Goal: Information Seeking & Learning: Find specific page/section

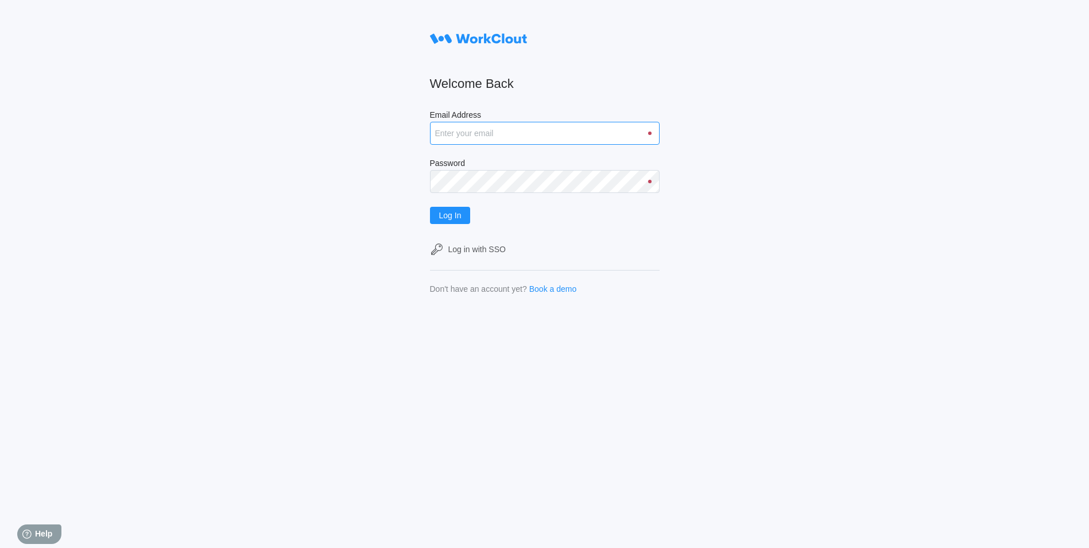
click at [470, 140] on input "Email Address" at bounding box center [545, 133] width 230 height 23
type input "dmiller@mailinator.com"
click at [430, 207] on button "Log In" at bounding box center [450, 215] width 41 height 17
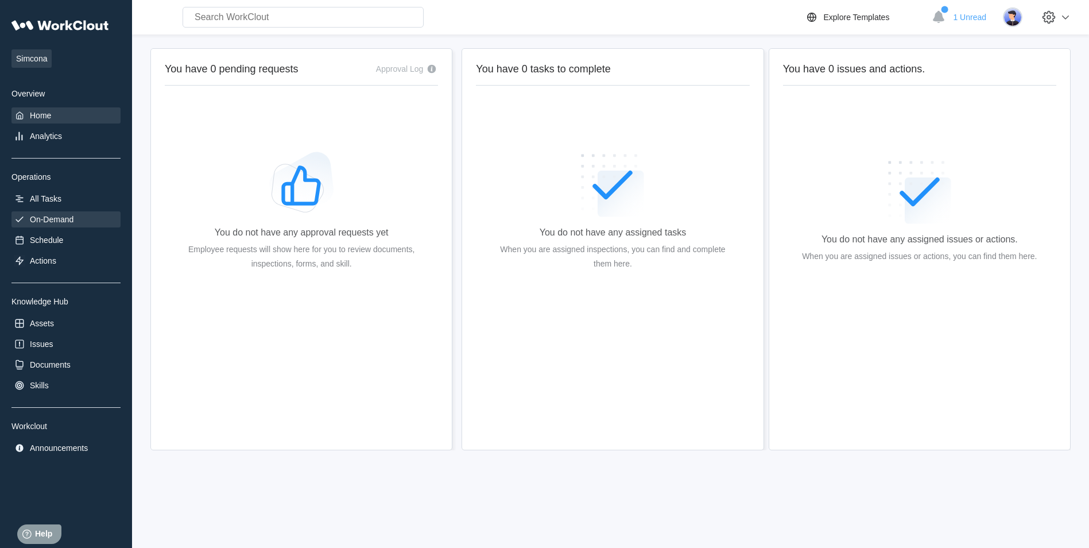
click at [43, 221] on div "On-Demand" at bounding box center [52, 219] width 44 height 9
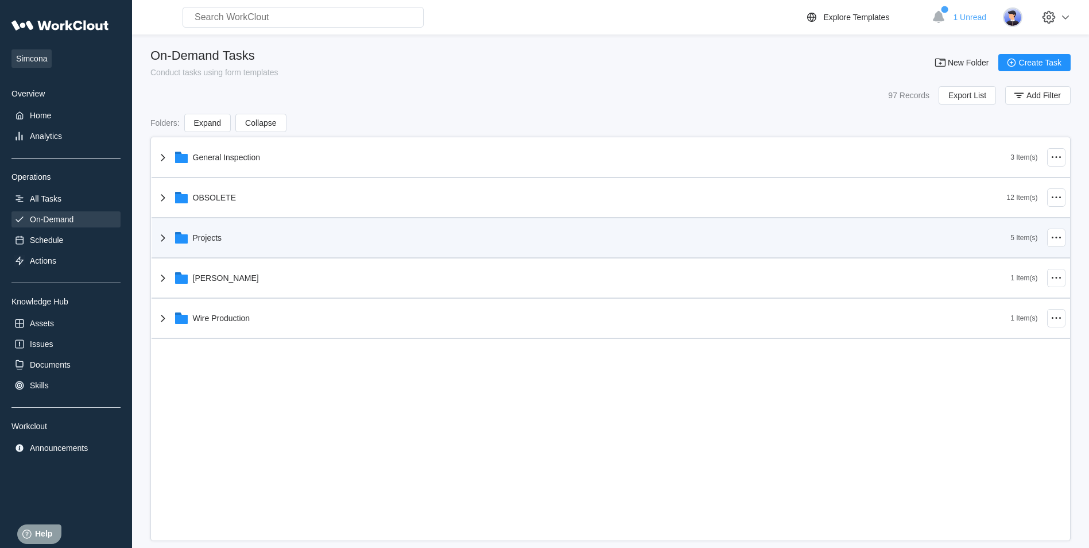
click at [199, 240] on div "Projects" at bounding box center [207, 237] width 29 height 9
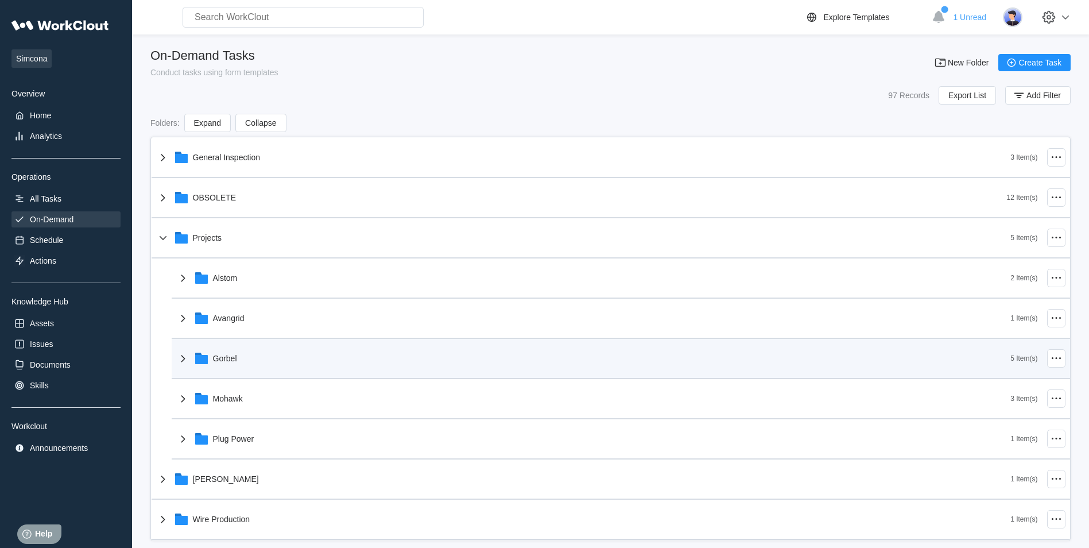
click at [226, 360] on div "Gorbel" at bounding box center [225, 358] width 24 height 9
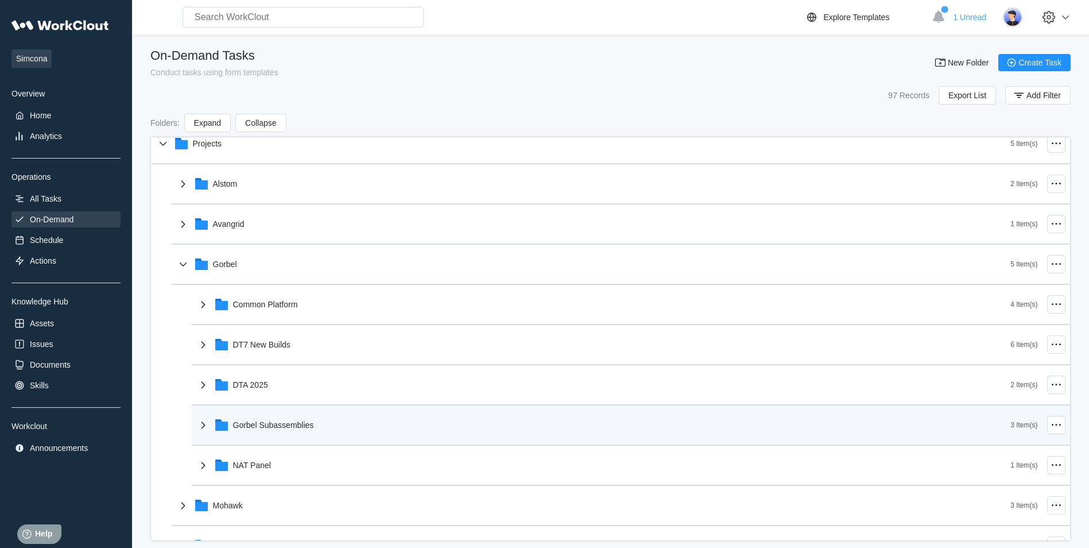
scroll to position [115, 0]
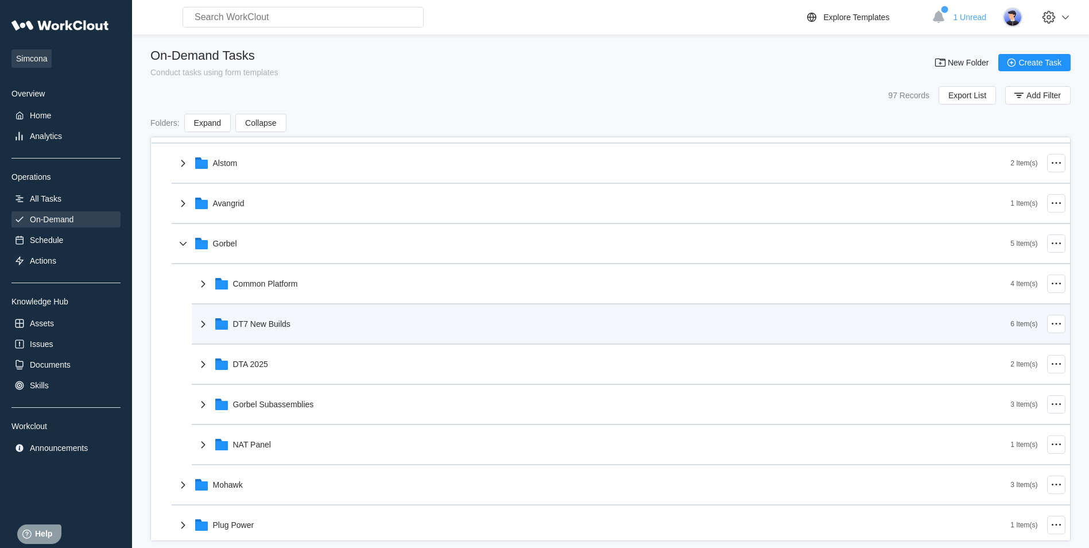
click at [304, 330] on div "DT7 New Builds" at bounding box center [603, 324] width 815 height 30
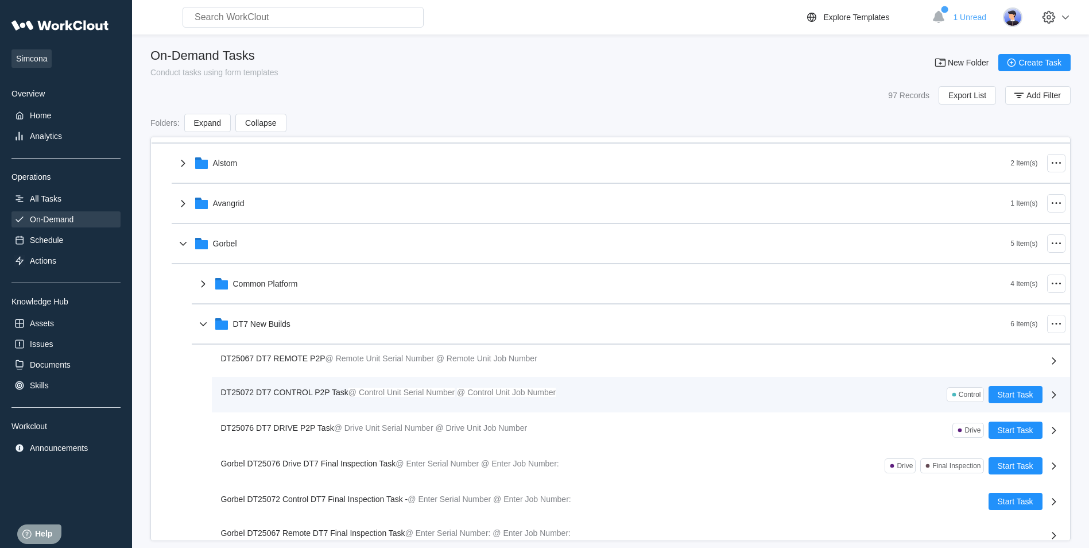
click at [314, 393] on span "DT25072 DT7 CONTROL P2P Task" at bounding box center [284, 392] width 127 height 9
click at [617, 394] on div "DT25072 DT7 CONTROL P2P Task @ Control Unit Serial Number @ Control Unit Job Nu…" at bounding box center [605, 394] width 768 height 17
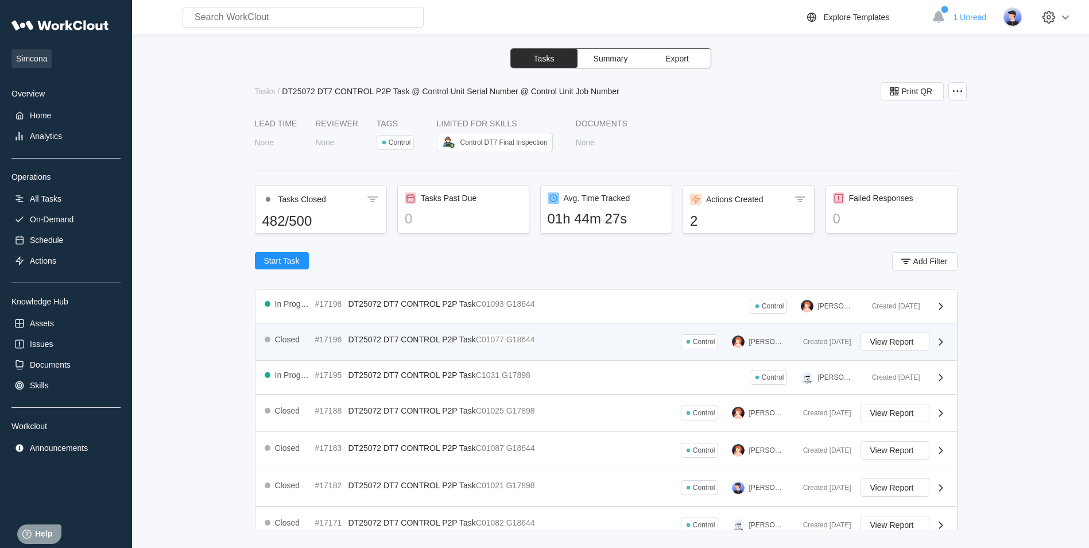
click at [554, 337] on div "Closed #17196 DT25072 DT7 CONTROL P2P Task C01077 G18644 Control Joe Kucmerowski" at bounding box center [529, 341] width 529 height 18
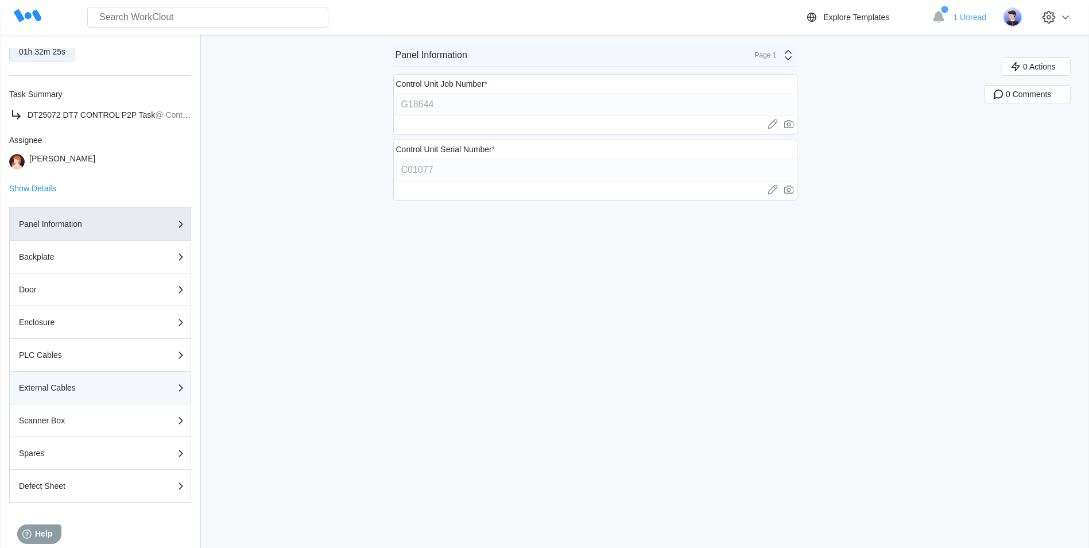
scroll to position [169, 0]
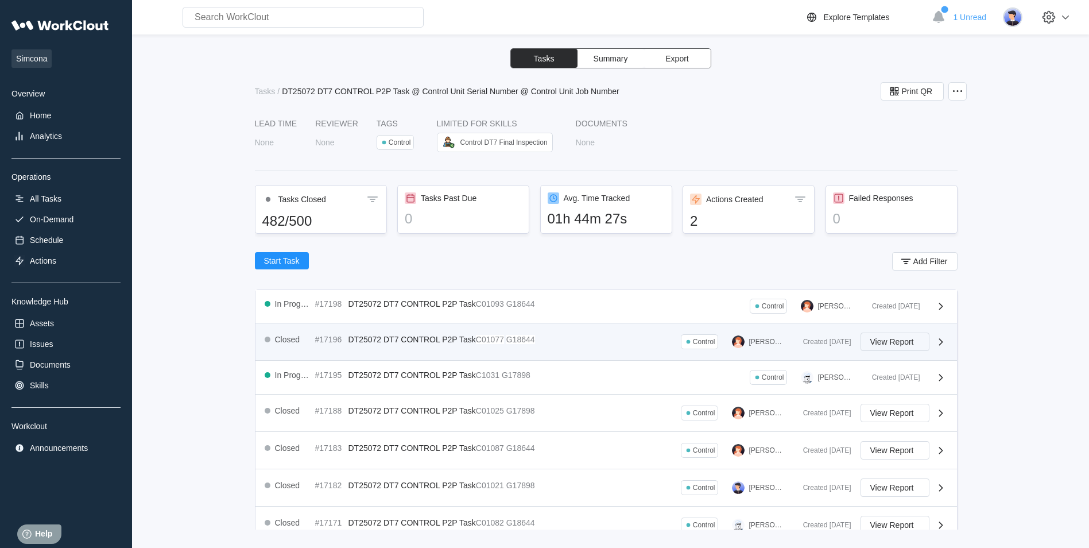
click at [887, 339] on span "View Report" at bounding box center [892, 342] width 44 height 8
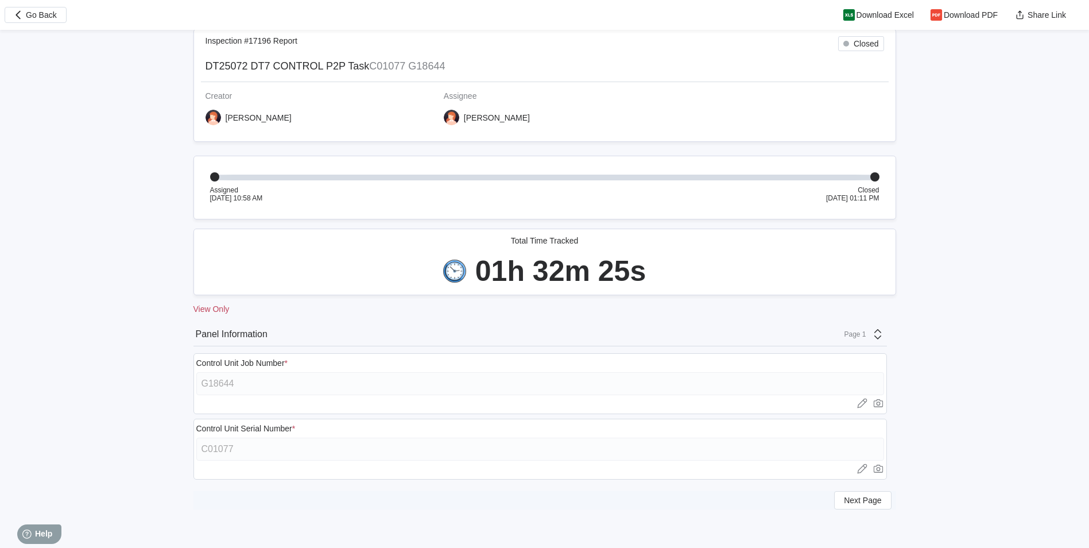
scroll to position [21, 0]
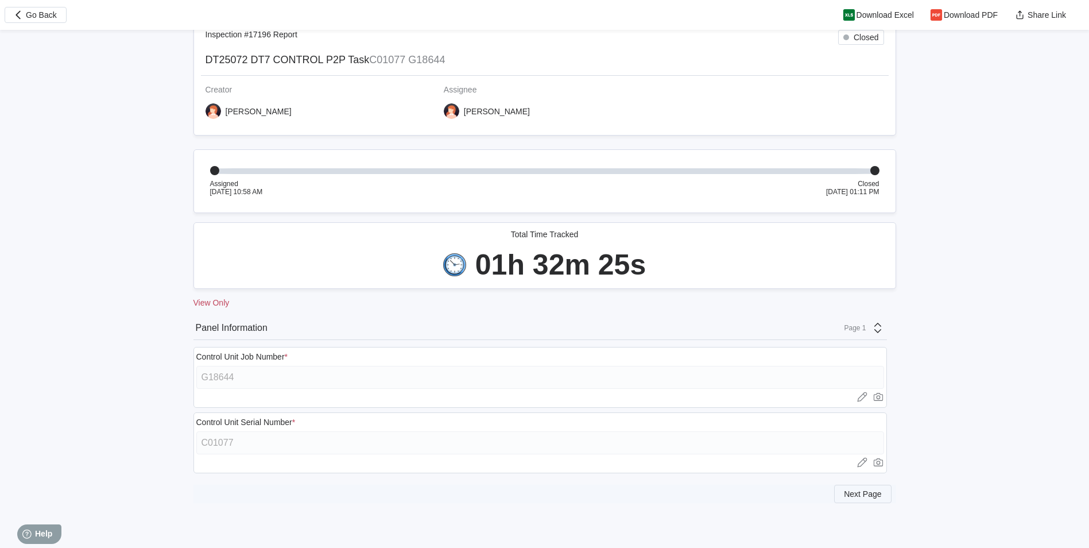
click at [867, 490] on span "Next Page" at bounding box center [862, 494] width 37 height 8
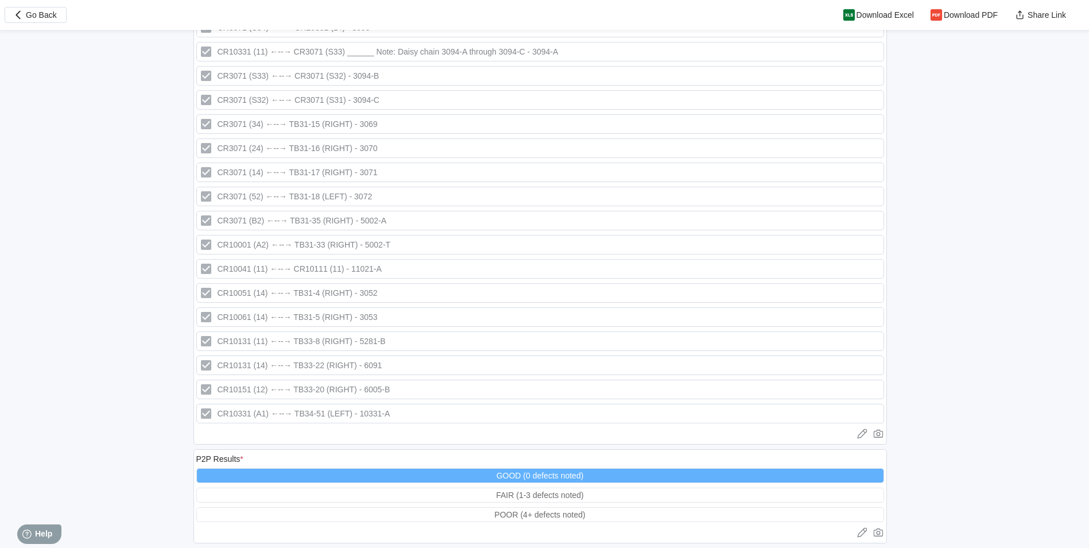
scroll to position [1572, 0]
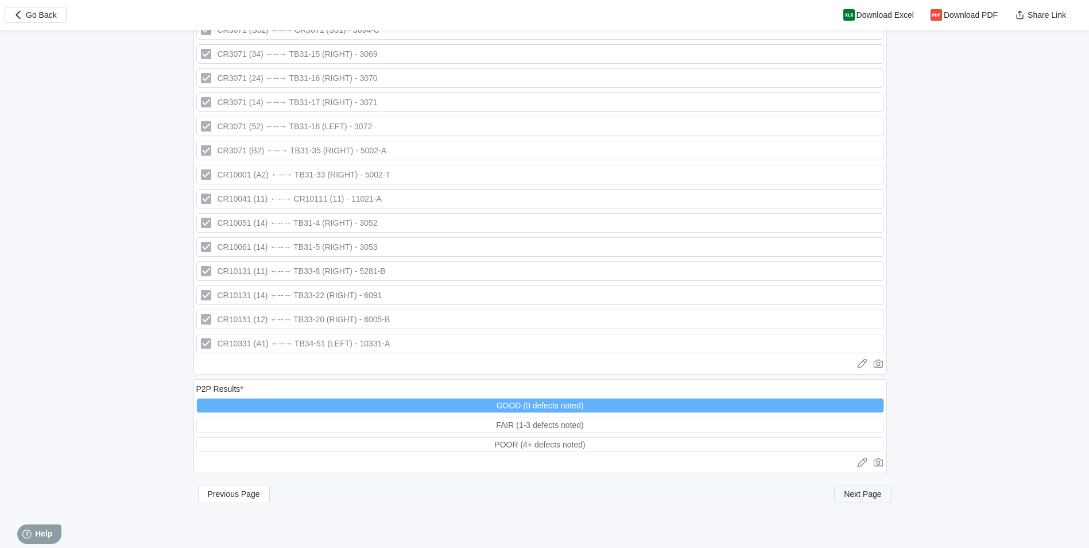
click at [850, 496] on span "Next Page" at bounding box center [862, 494] width 37 height 8
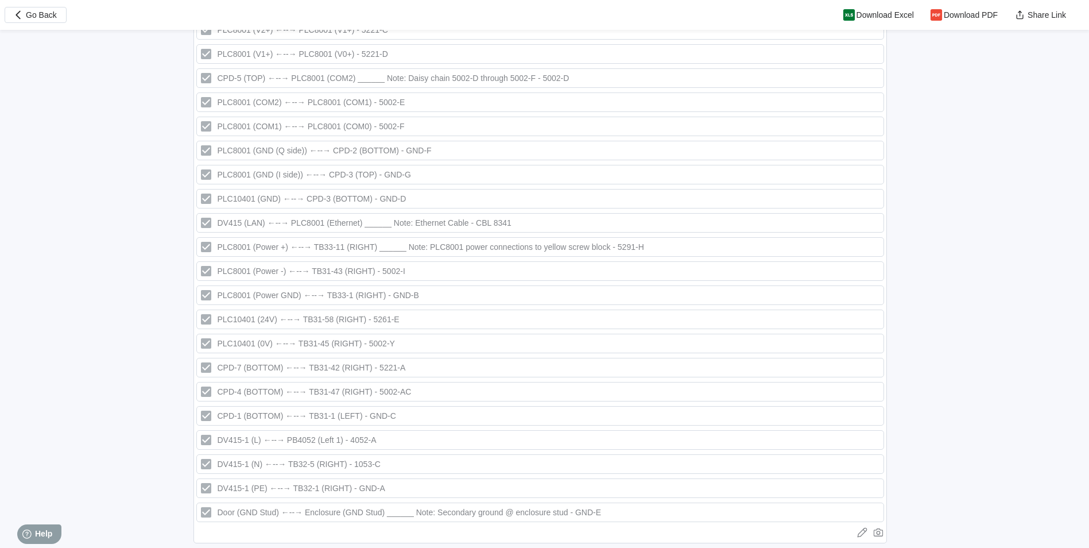
scroll to position [671, 0]
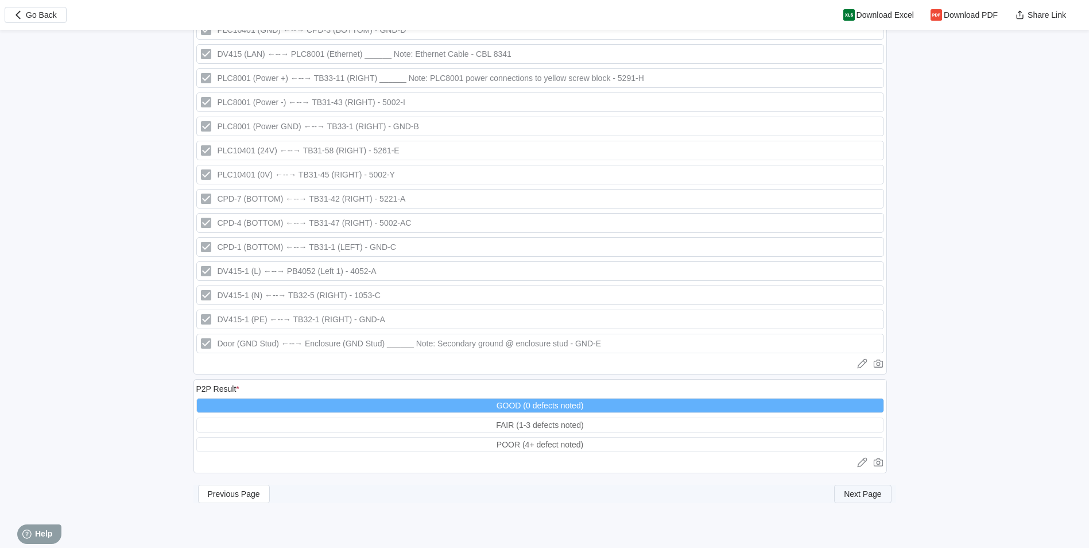
click at [860, 502] on button "Next Page" at bounding box center [862, 494] width 57 height 18
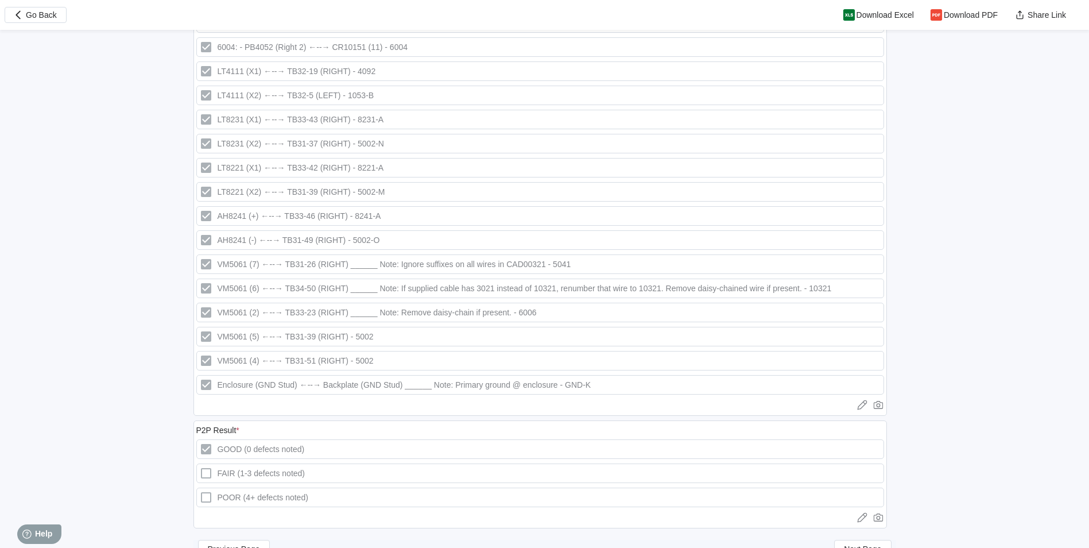
scroll to position [516, 0]
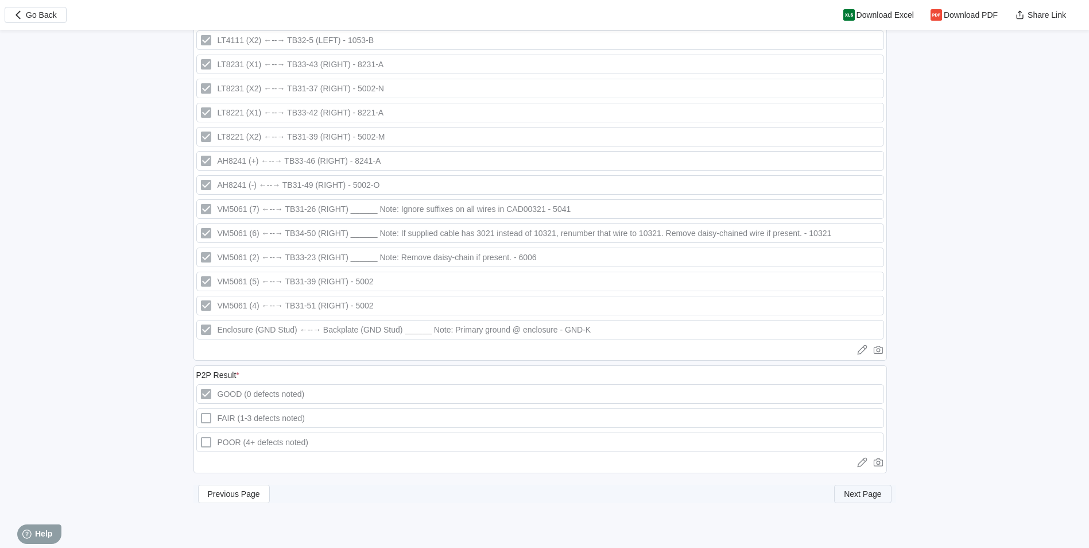
click at [854, 489] on button "Next Page" at bounding box center [862, 494] width 57 height 18
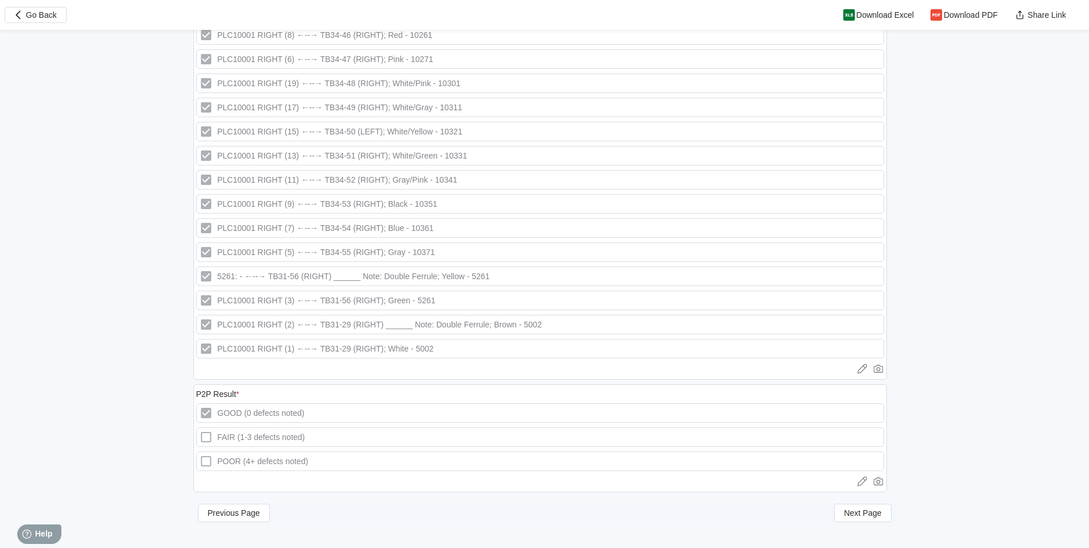
scroll to position [2775, 0]
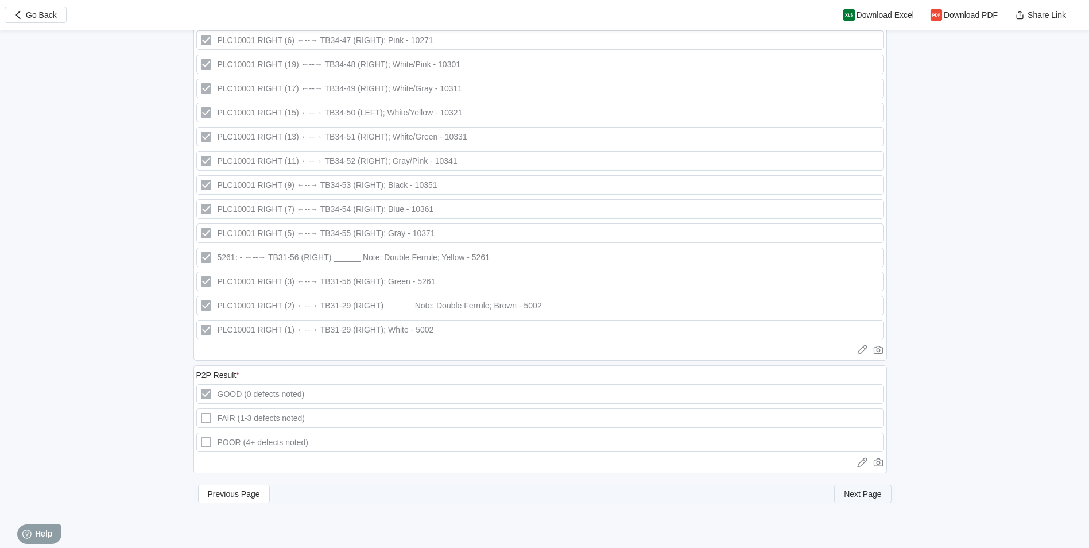
click at [854, 497] on span "Next Page" at bounding box center [862, 494] width 37 height 8
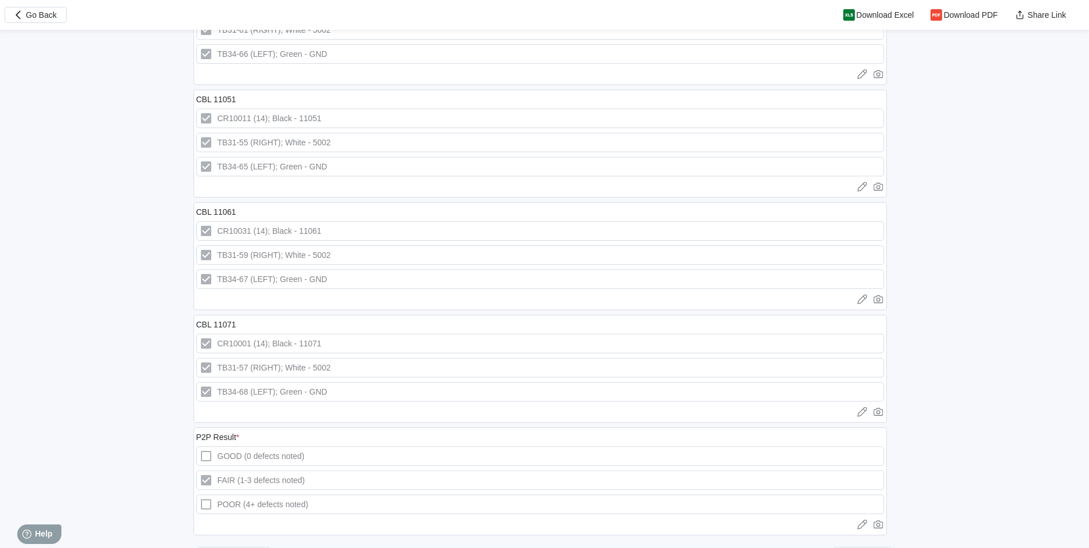
scroll to position [5364, 0]
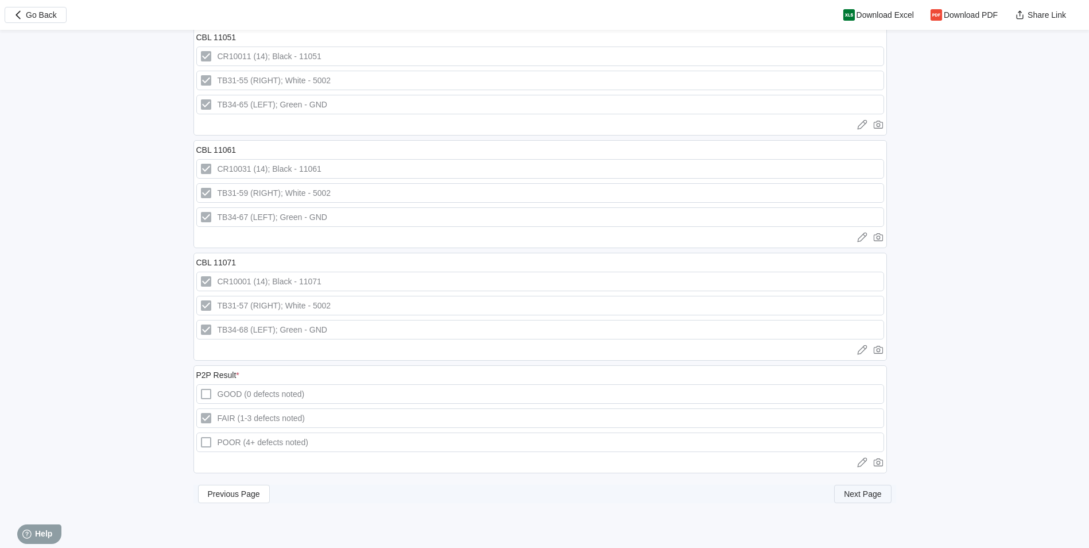
click at [863, 498] on button "Next Page" at bounding box center [862, 494] width 57 height 18
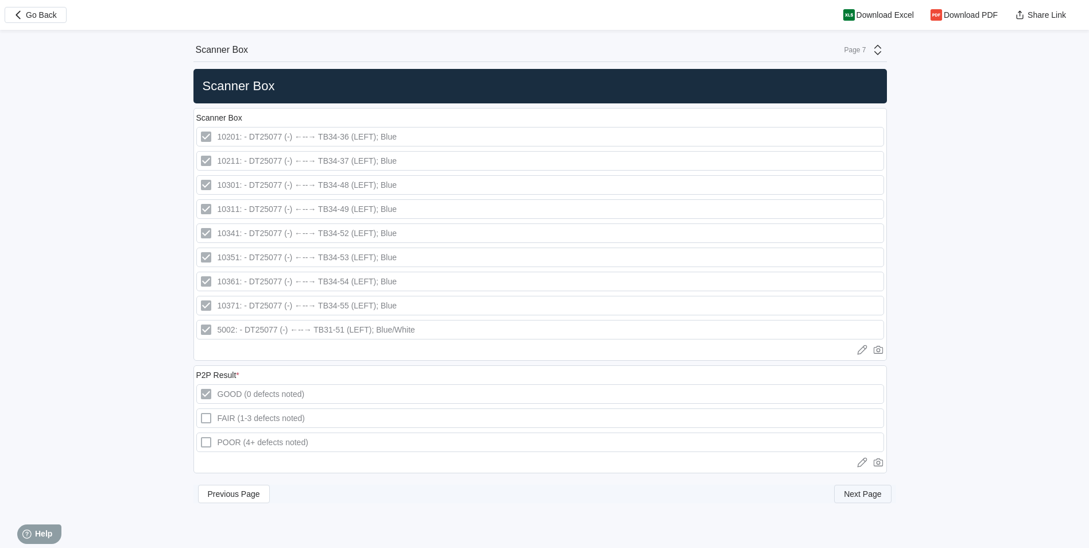
click at [869, 490] on span "Next Page" at bounding box center [862, 494] width 37 height 8
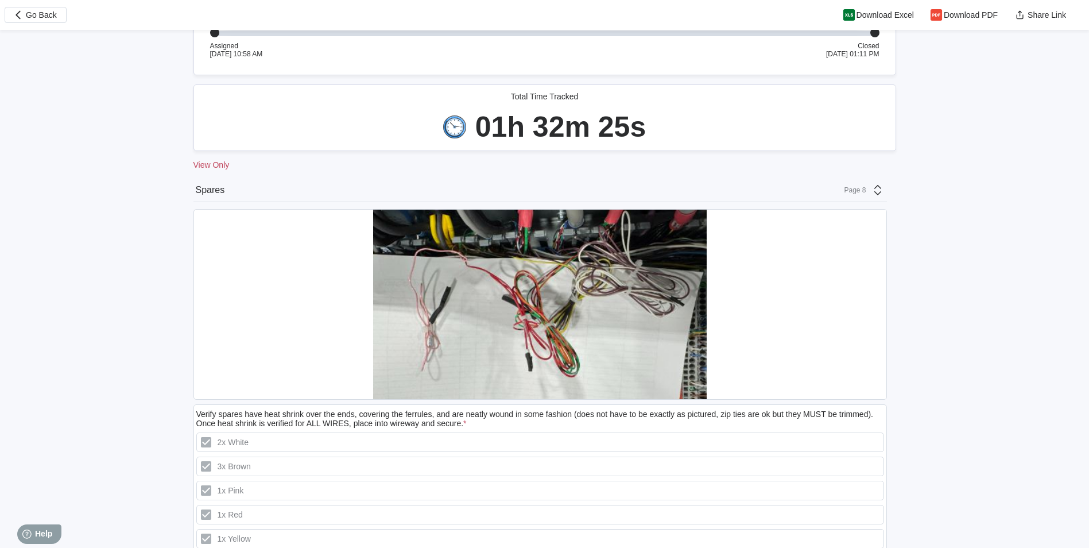
scroll to position [328, 0]
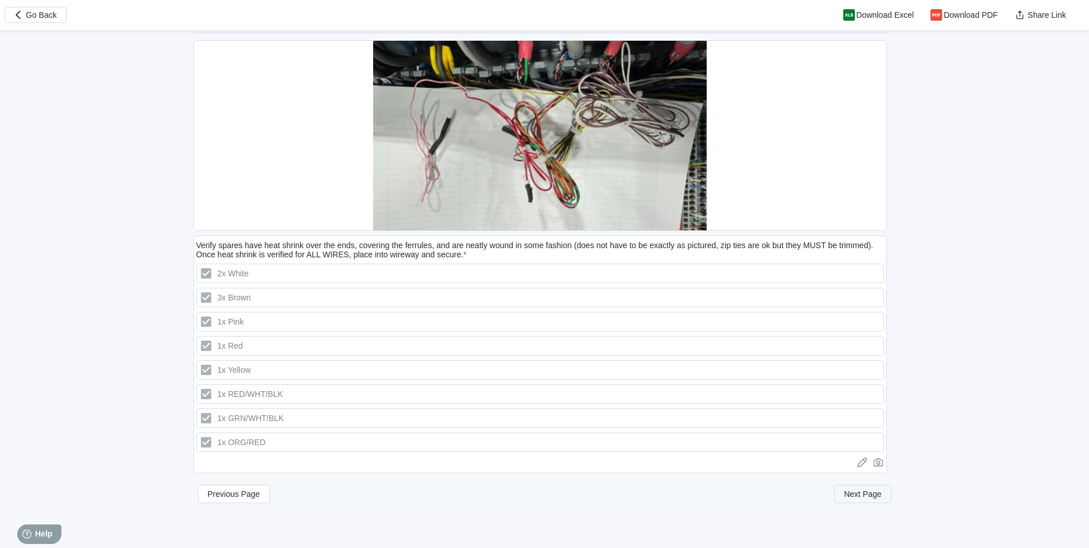
click at [852, 496] on span "Next Page" at bounding box center [862, 494] width 37 height 8
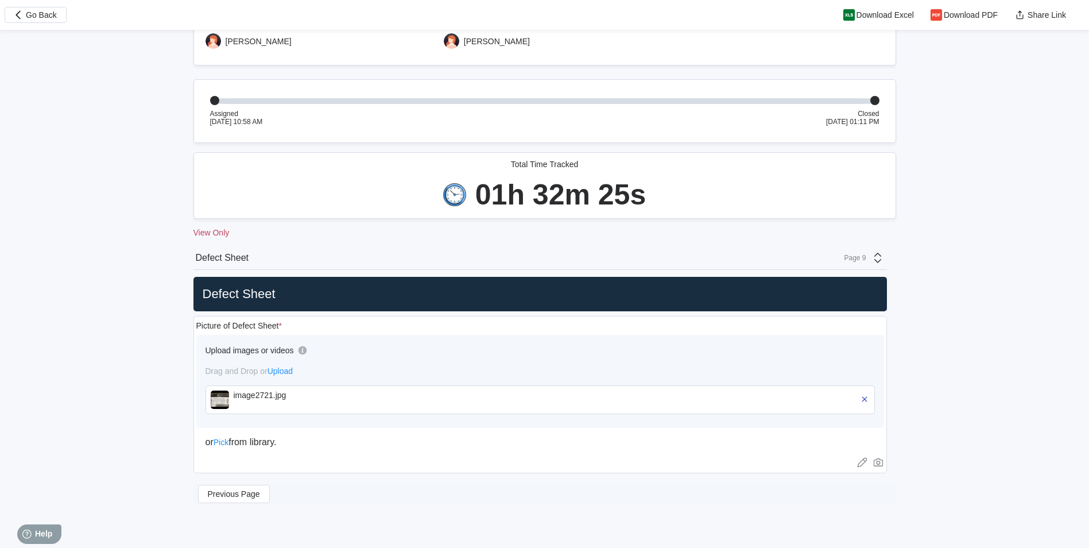
scroll to position [91, 0]
click at [217, 374] on span "Drag and Drop or Upload" at bounding box center [250, 370] width 88 height 9
click at [225, 393] on img at bounding box center [220, 399] width 18 height 18
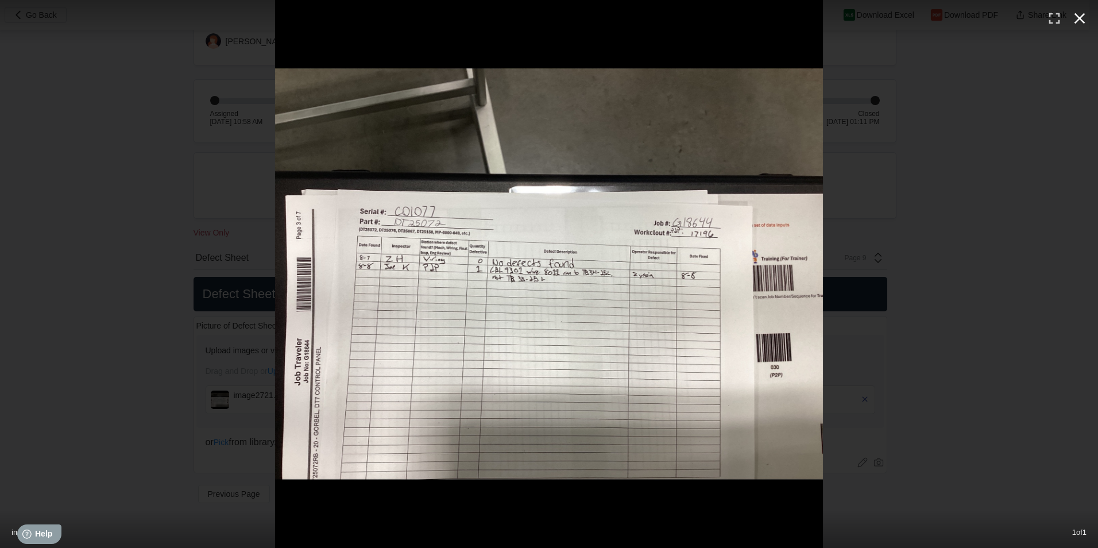
click at [1080, 16] on icon "button" at bounding box center [1079, 18] width 18 height 18
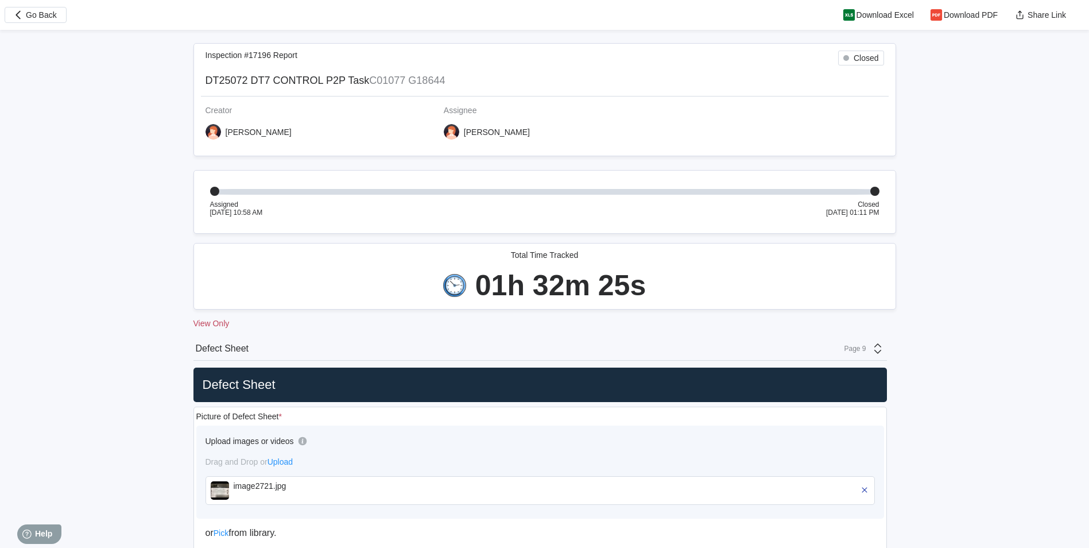
scroll to position [0, 0]
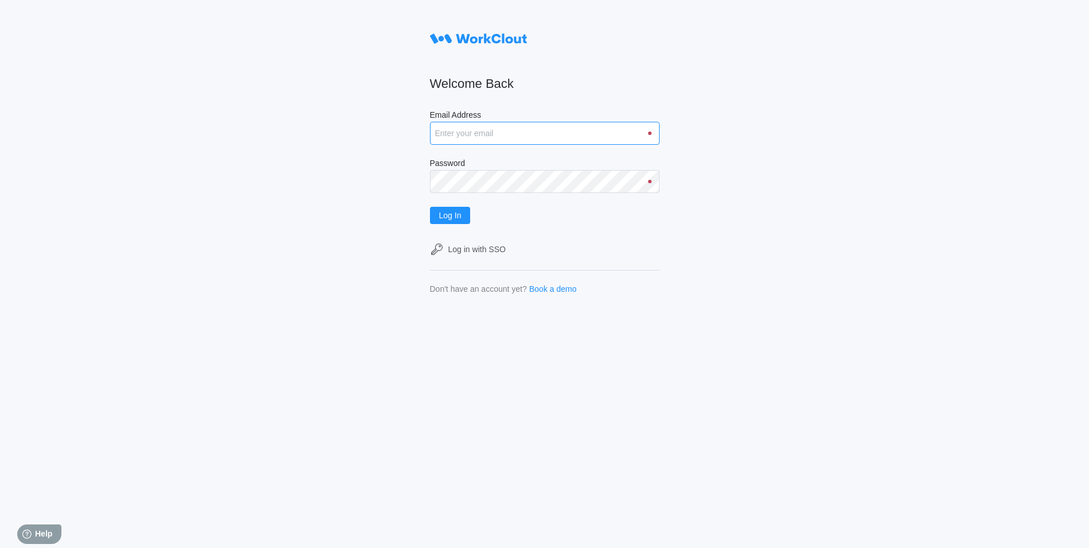
click at [507, 141] on input "Email Address" at bounding box center [545, 133] width 230 height 23
type input "justinsampel@gmail.com"
click at [430, 207] on button "Log In" at bounding box center [450, 215] width 41 height 17
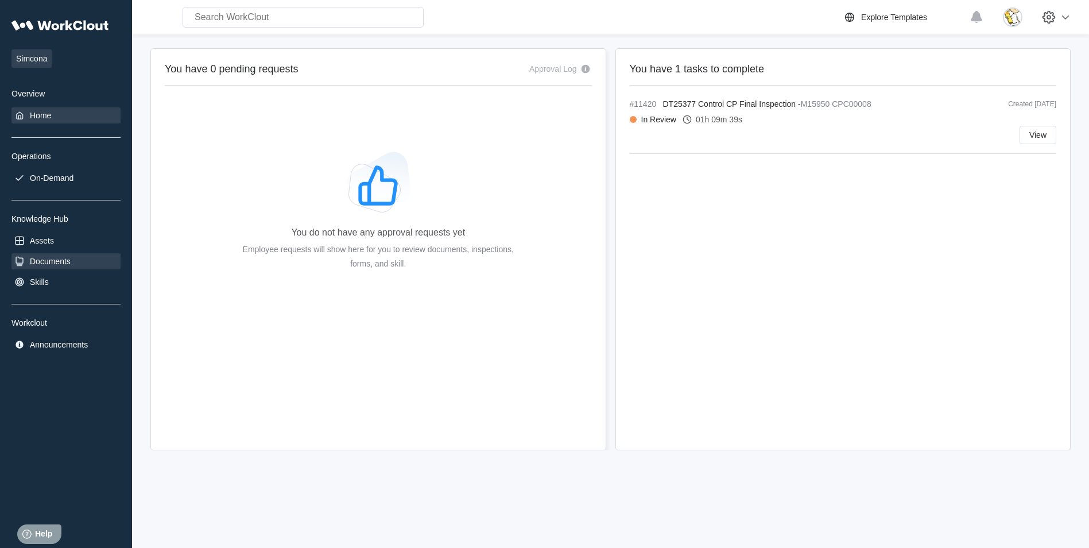
click at [61, 260] on div "Documents" at bounding box center [50, 261] width 41 height 9
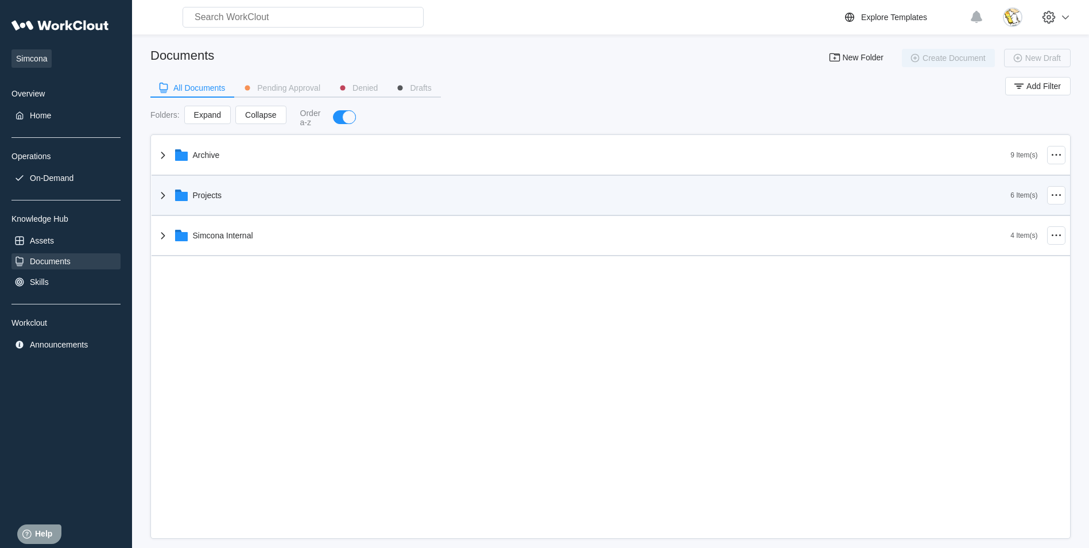
click at [192, 199] on div "Projects" at bounding box center [583, 195] width 855 height 30
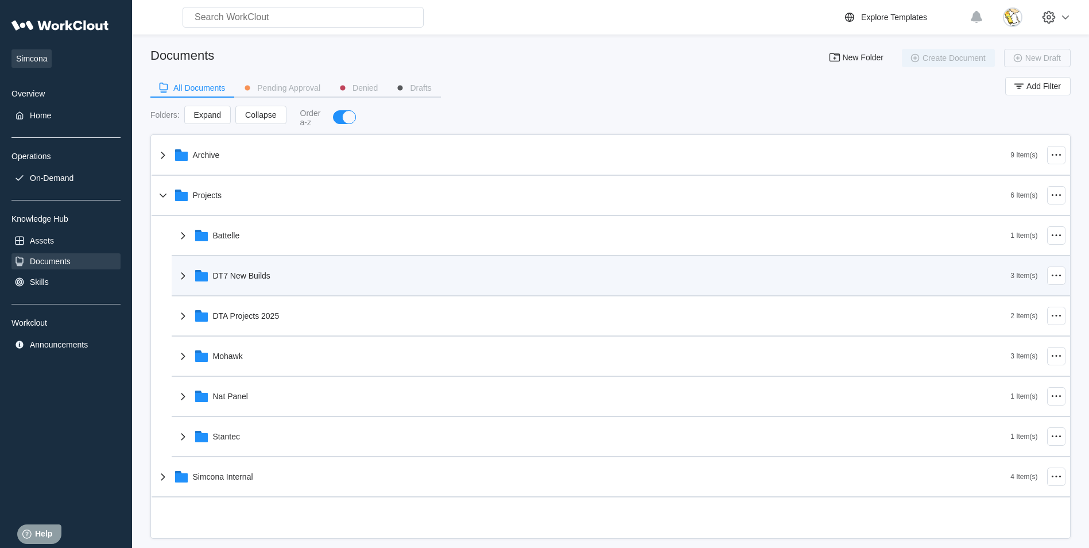
click at [258, 285] on div "DT7 New Builds" at bounding box center [593, 276] width 835 height 30
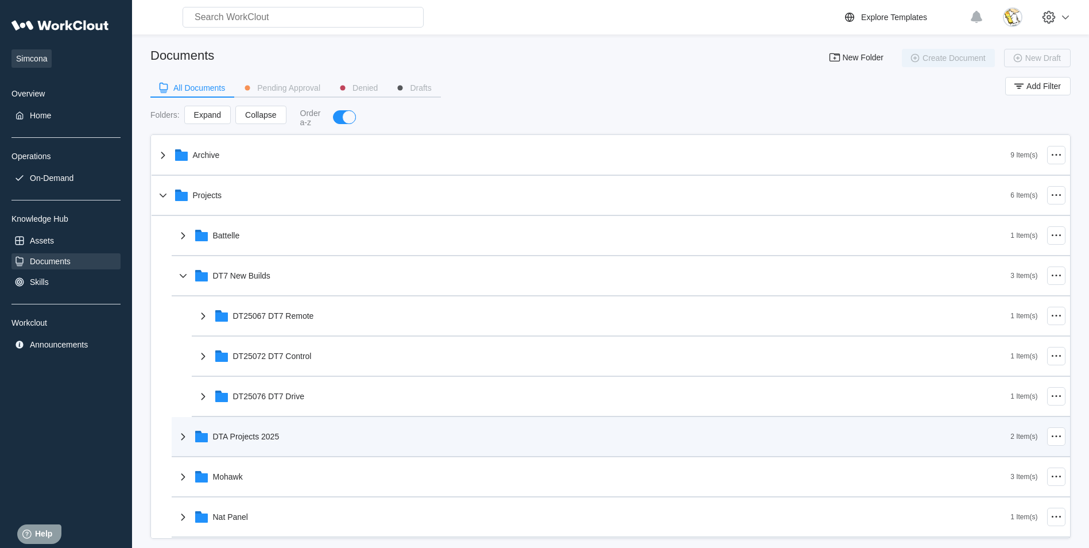
click at [232, 440] on div "DTA Projects 2025" at bounding box center [593, 436] width 835 height 30
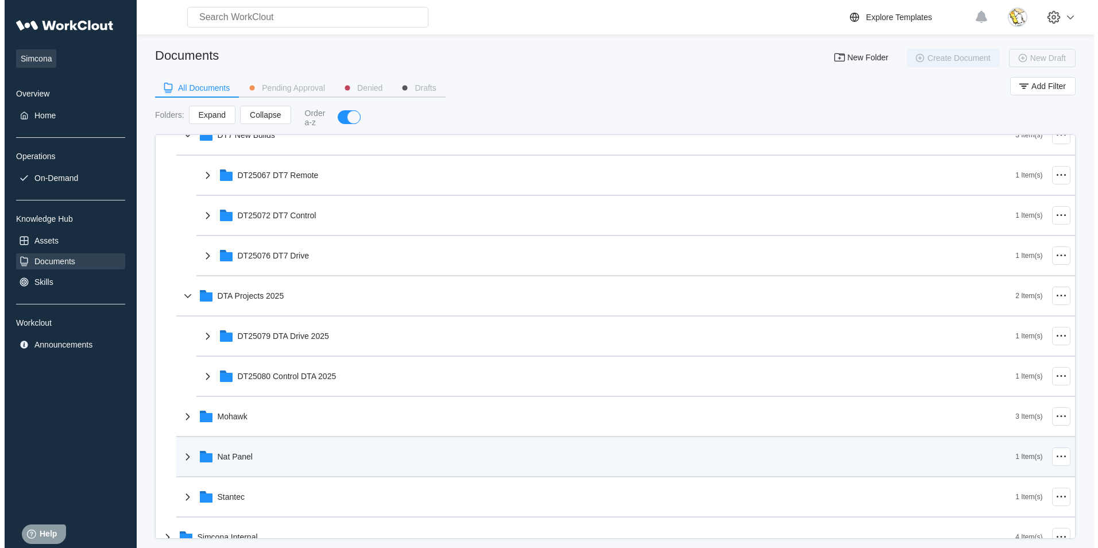
scroll to position [160, 0]
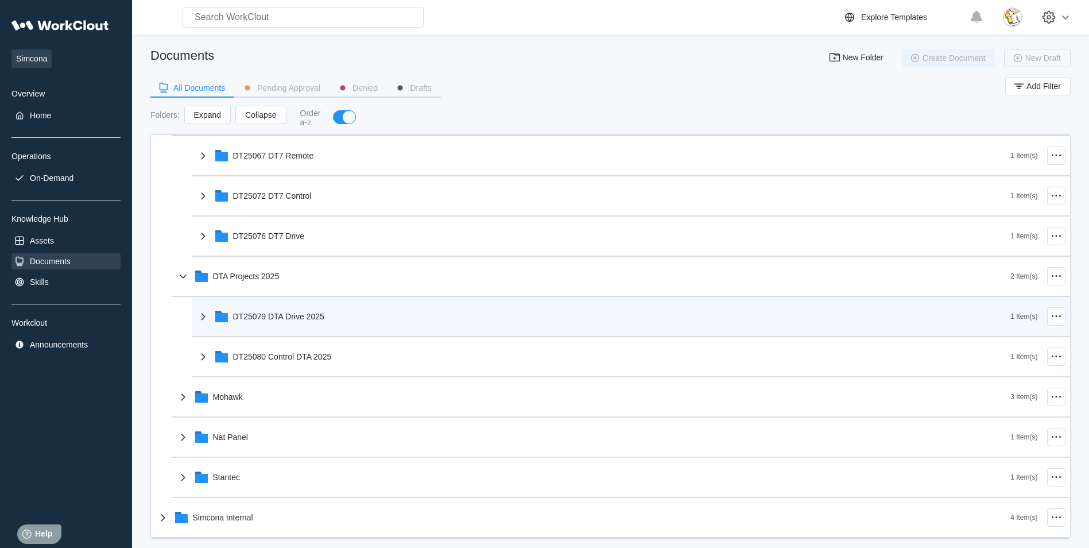
click at [301, 309] on div "DT25079 DTA Drive 2025" at bounding box center [603, 316] width 815 height 30
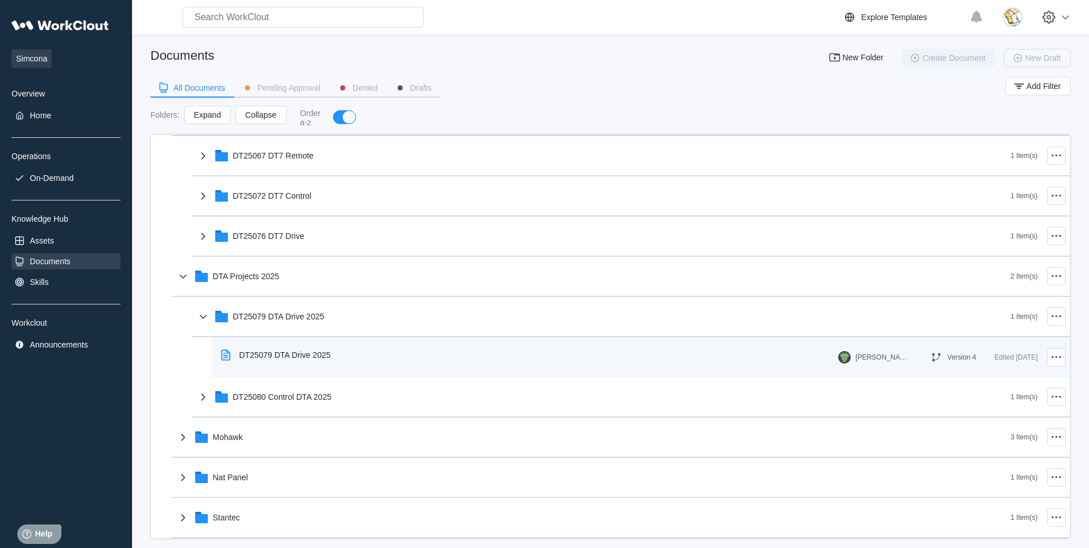
click at [304, 358] on div "DT25079 DTA Drive 2025" at bounding box center [284, 354] width 91 height 9
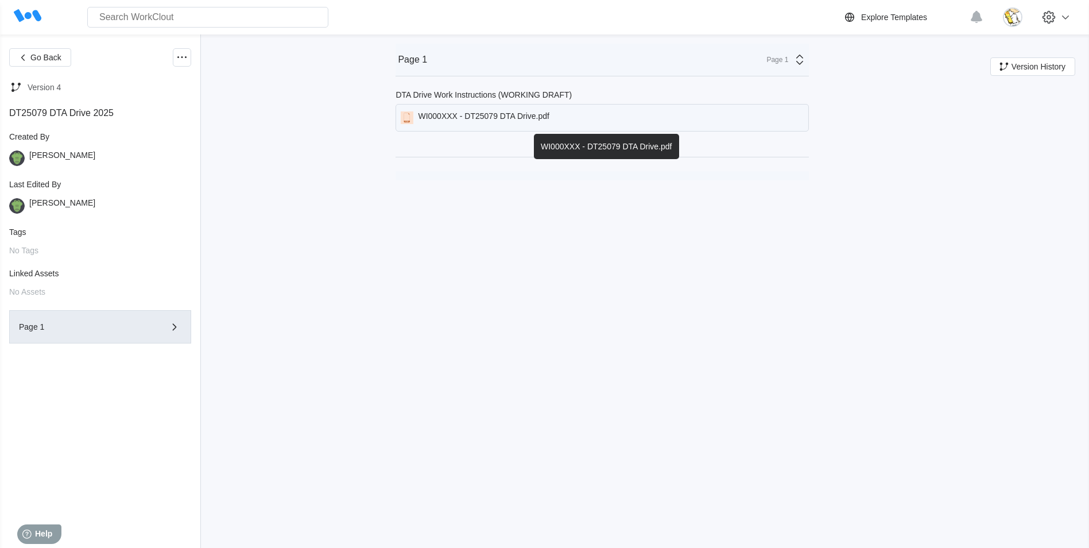
click at [534, 117] on div "WI000XXX - DT25079 DTA Drive.pdf" at bounding box center [483, 117] width 131 height 13
